Goal: Transaction & Acquisition: Obtain resource

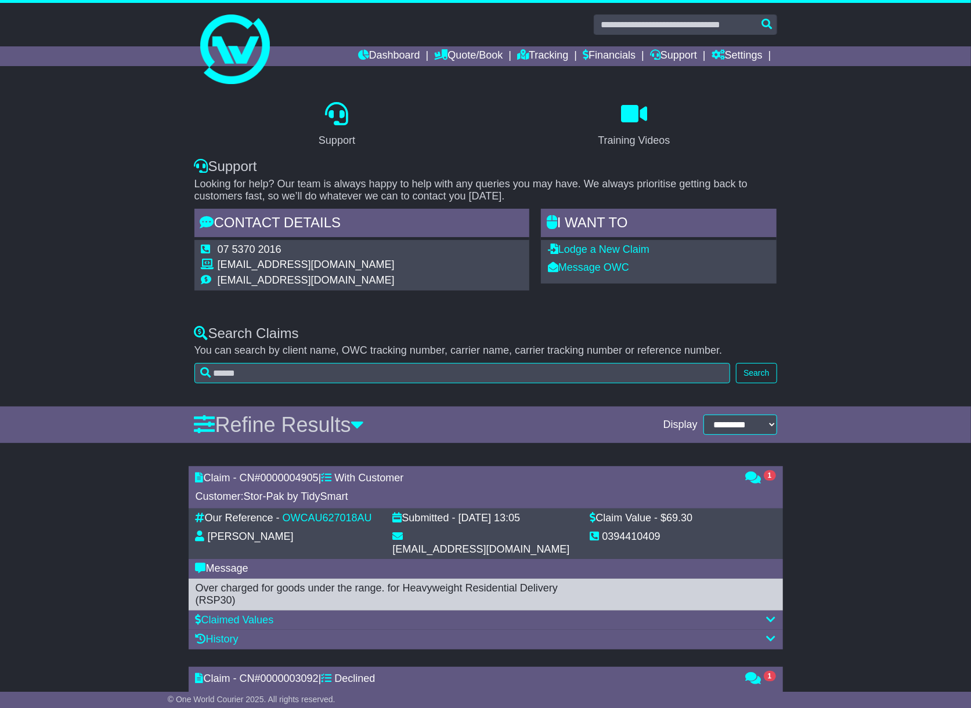
click at [949, 202] on div "Support Training Videos Support Looking for help? Our team is always happy to h…" at bounding box center [485, 199] width 971 height 227
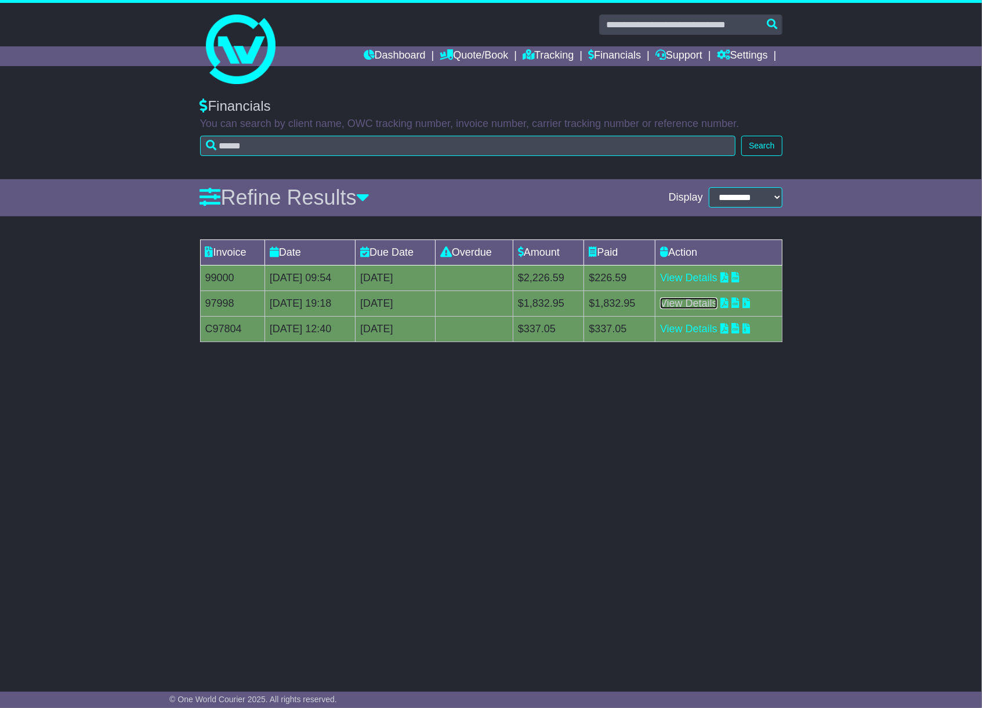
click at [687, 300] on link "View Details" at bounding box center [688, 304] width 57 height 12
click at [700, 274] on link "View Details" at bounding box center [688, 278] width 57 height 12
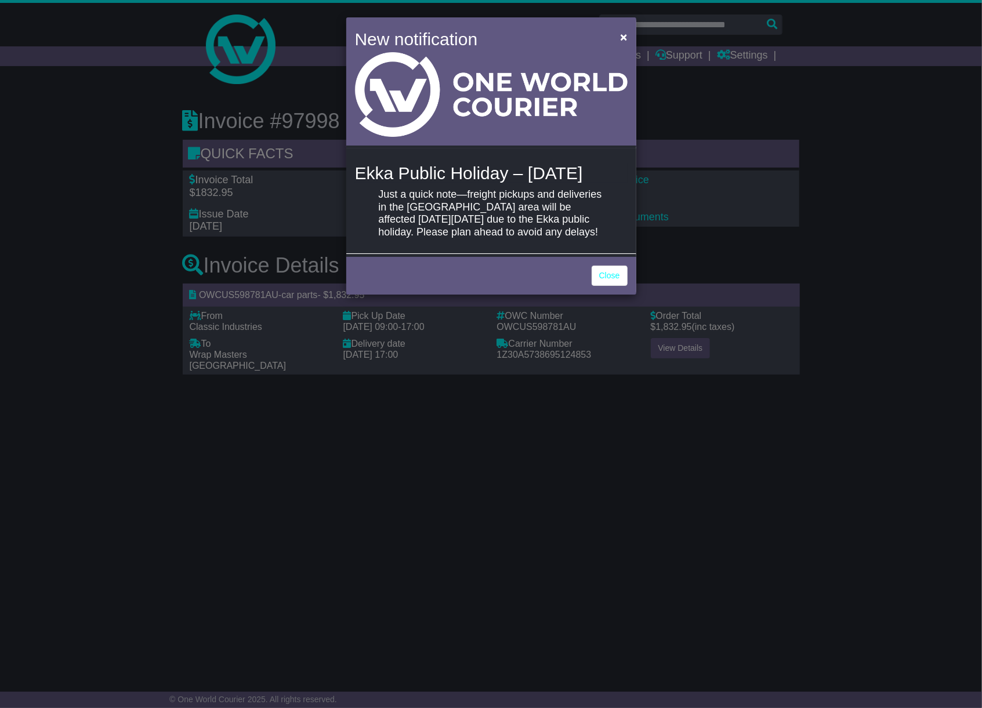
click at [679, 294] on div "New notification × Ekka Public Holiday – Wednesday, 13 August Just a quick note…" at bounding box center [491, 354] width 982 height 708
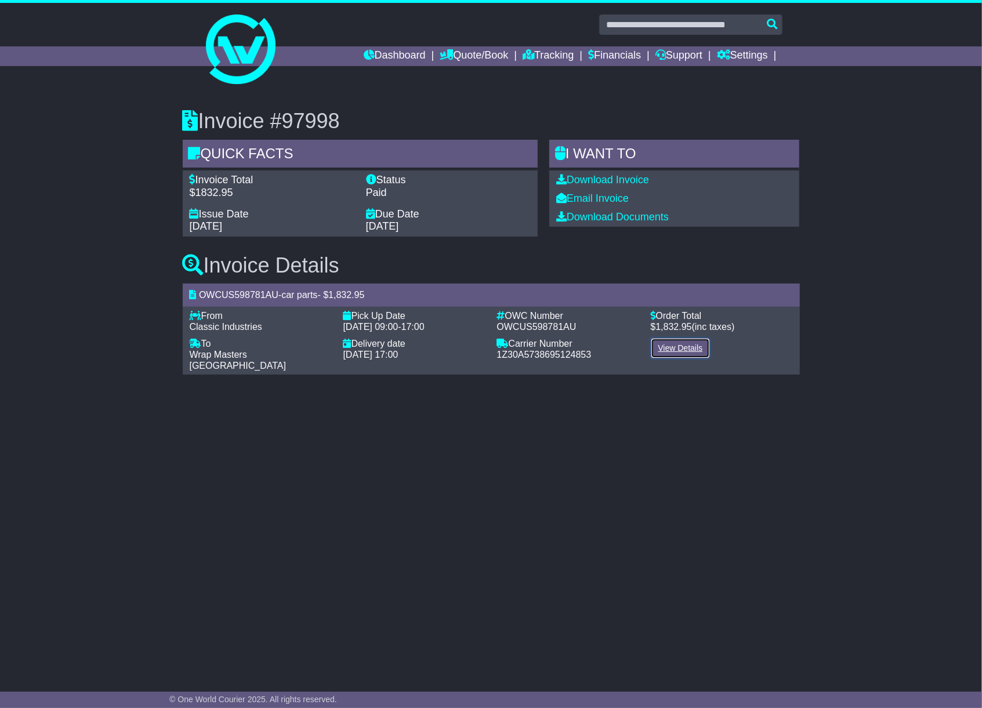
click at [664, 344] on link "View Details" at bounding box center [681, 348] width 60 height 20
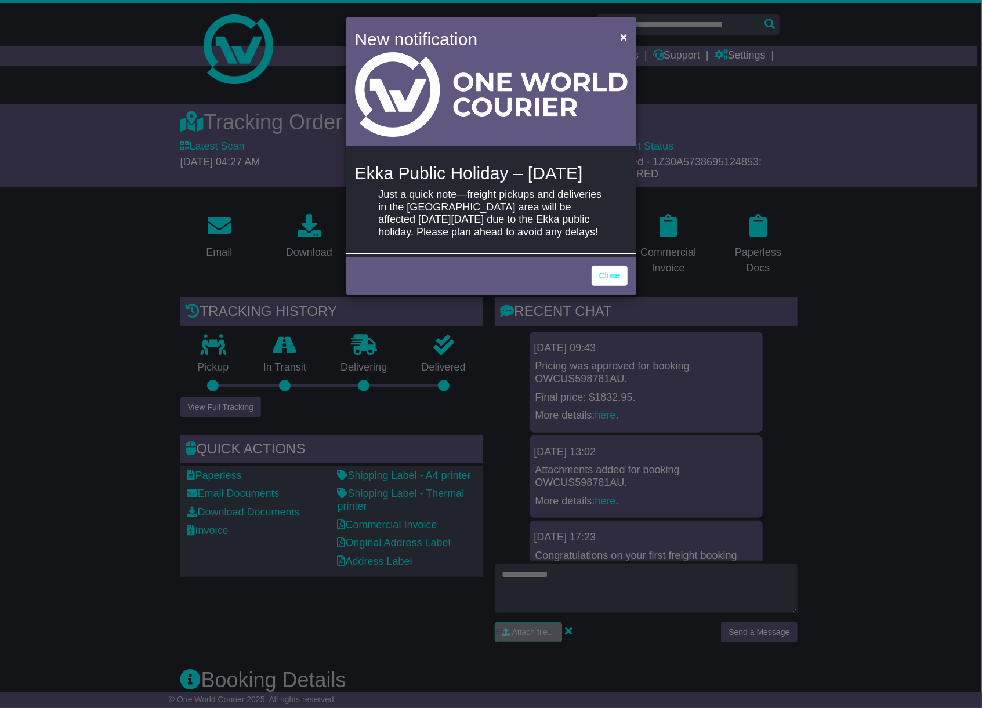
click at [146, 369] on div "New notification × Ekka Public Holiday – Wednesday, 13 August Just a quick note…" at bounding box center [491, 354] width 982 height 708
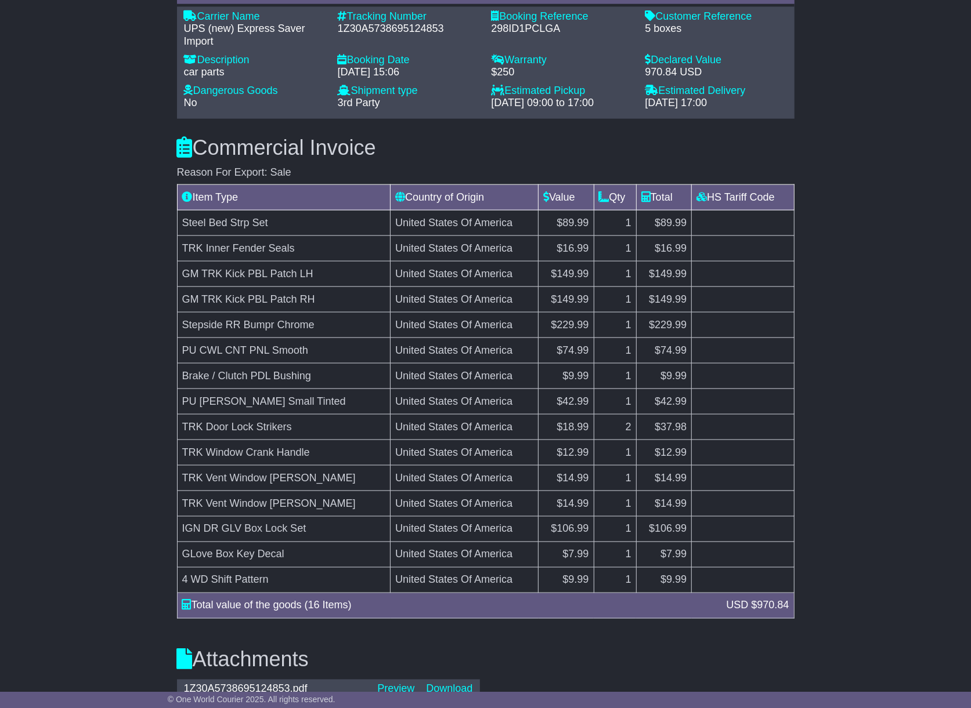
scroll to position [928, 0]
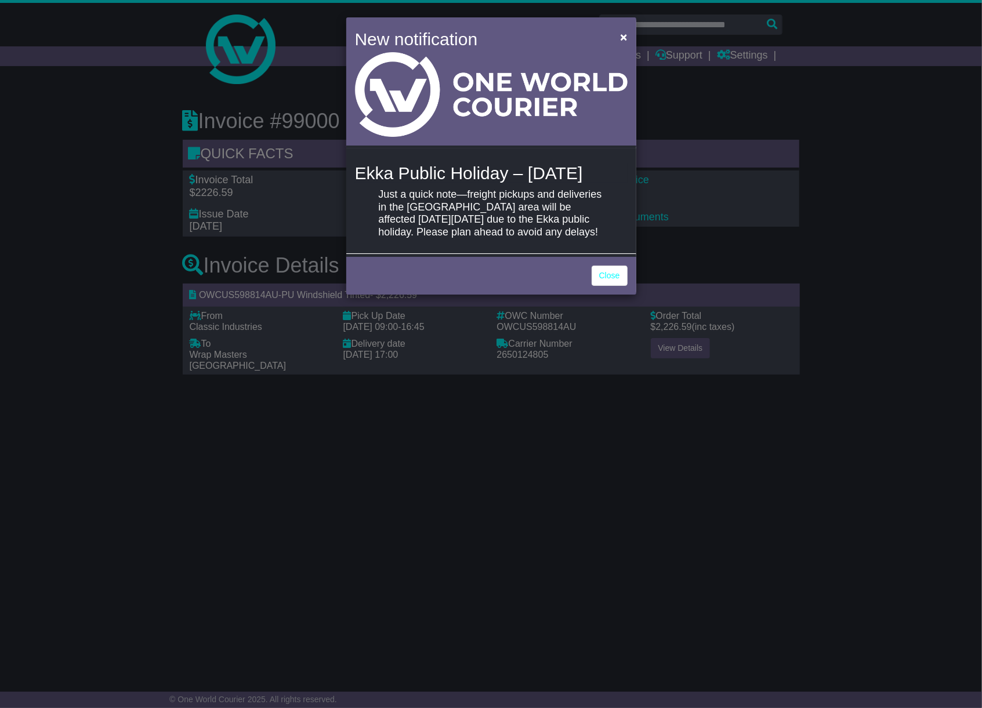
click at [244, 381] on div "New notification × Ekka Public Holiday – [DATE] Just a quick note—freight picku…" at bounding box center [491, 354] width 982 height 708
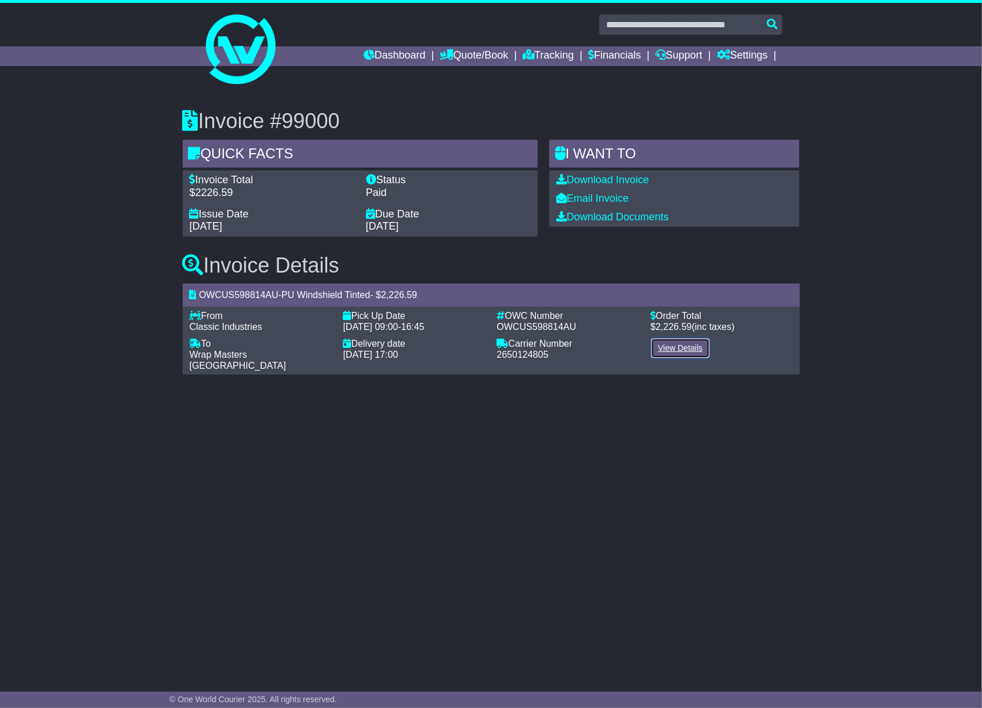
click at [682, 343] on link "View Details" at bounding box center [681, 348] width 60 height 20
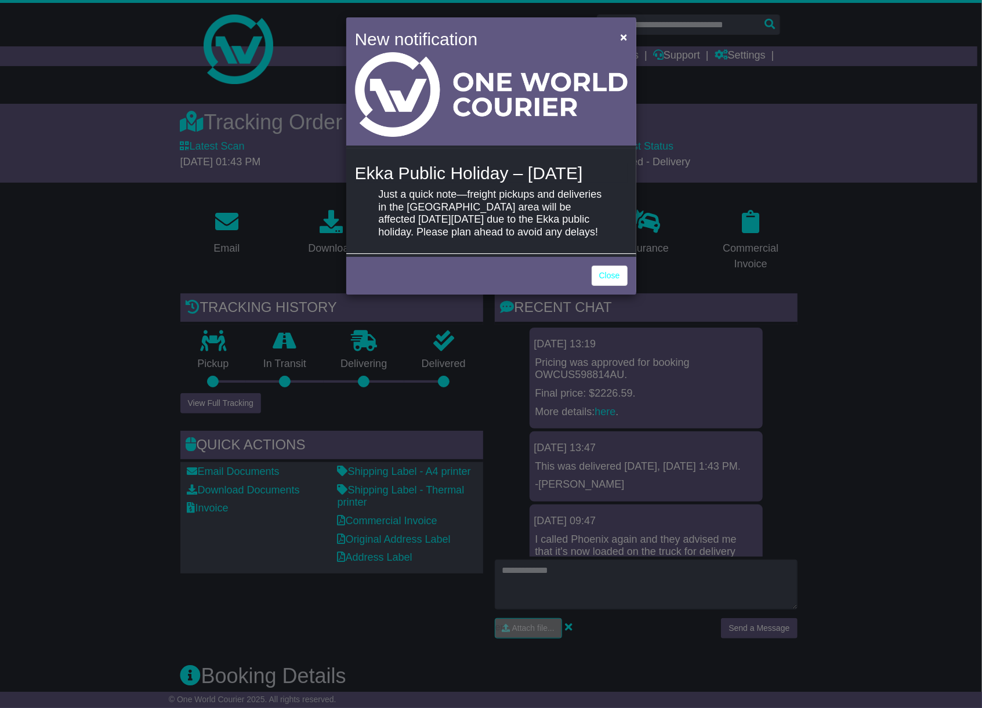
click at [154, 331] on div "New notification × Ekka Public Holiday – [DATE] Just a quick note—freight picku…" at bounding box center [491, 354] width 982 height 708
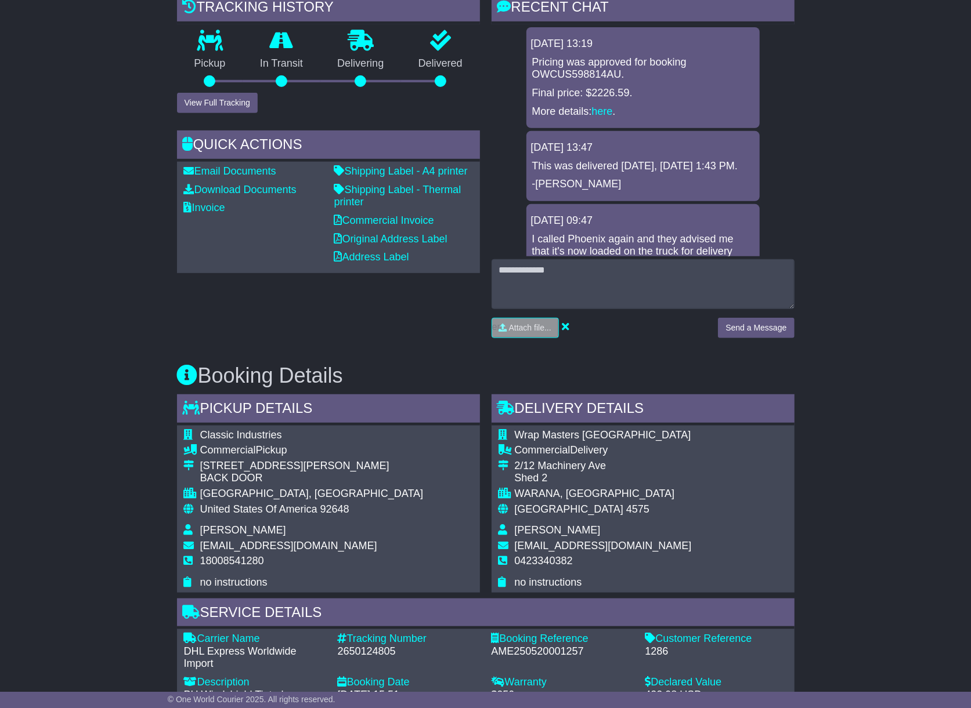
scroll to position [309, 0]
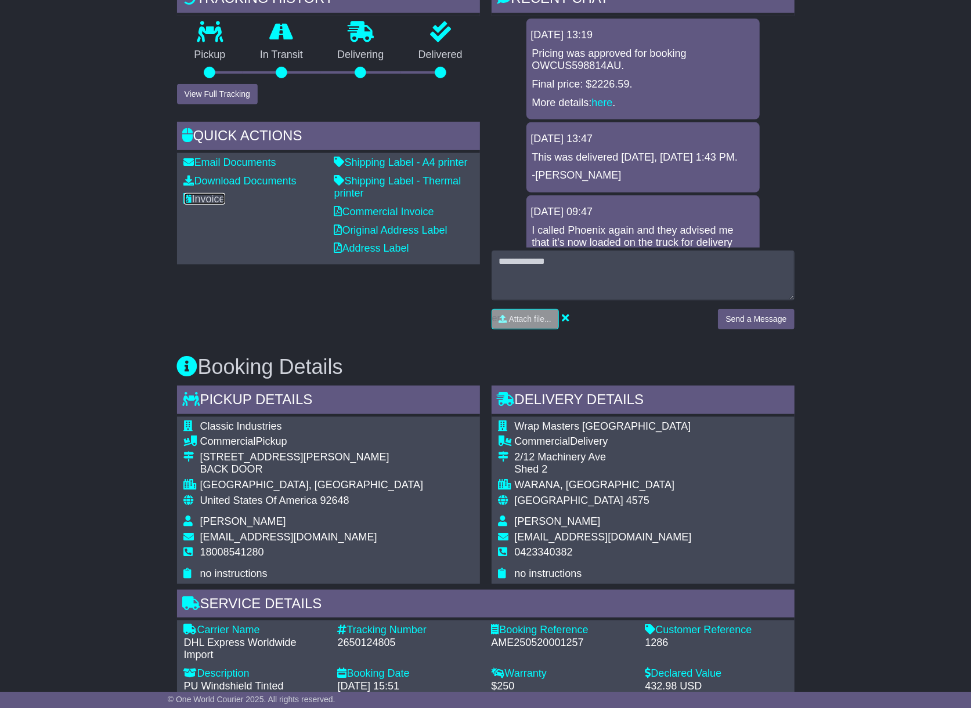
click at [210, 195] on link "Invoice" at bounding box center [204, 199] width 41 height 12
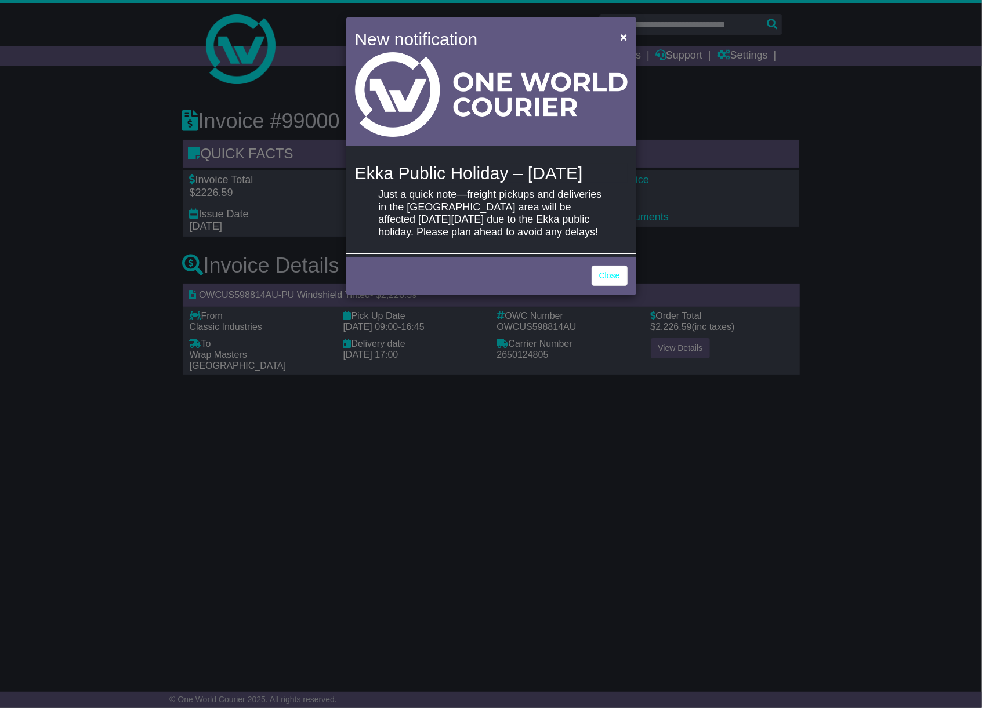
click at [826, 137] on div "New notification × Ekka Public Holiday – [DATE] Just a quick note—freight picku…" at bounding box center [491, 354] width 982 height 708
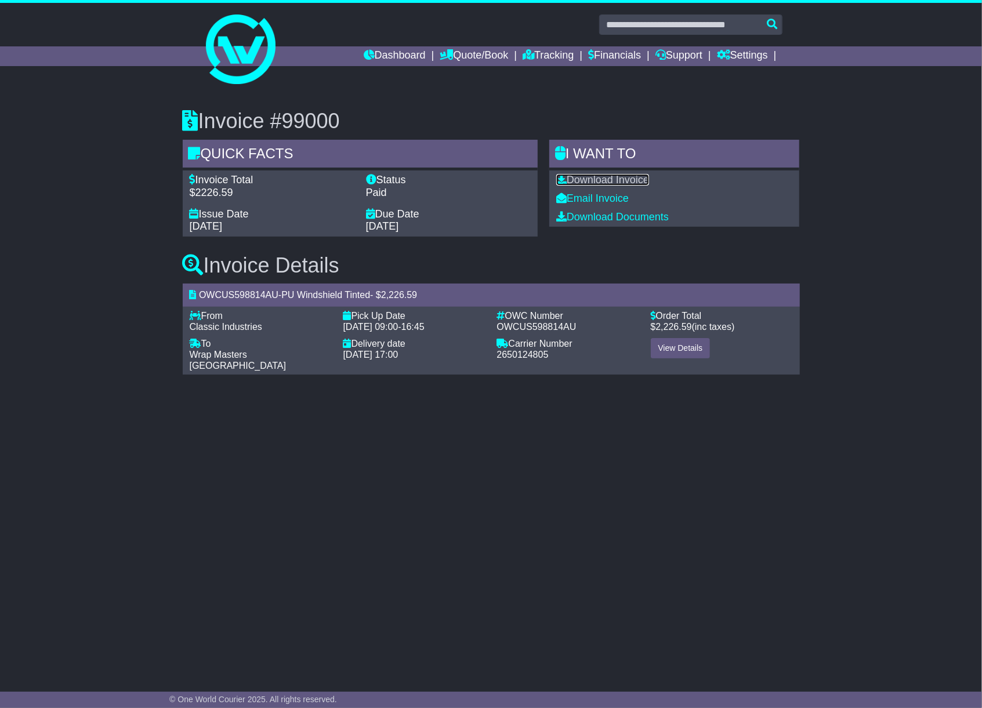
click at [601, 182] on link "Download Invoice" at bounding box center [602, 180] width 93 height 12
